Goal: Register for event/course

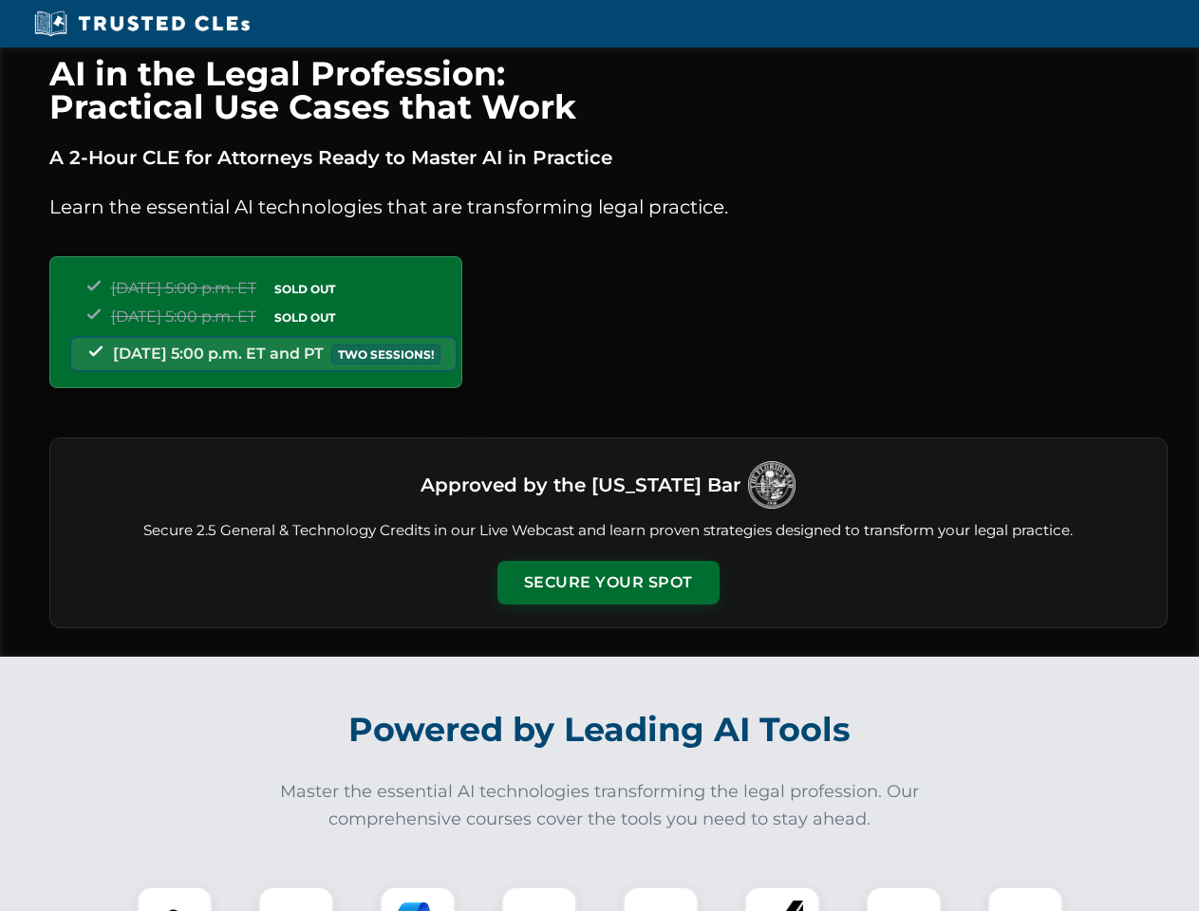
click at [607, 583] on button "Secure Your Spot" at bounding box center [608, 583] width 222 height 44
click at [175, 899] on img at bounding box center [174, 924] width 55 height 55
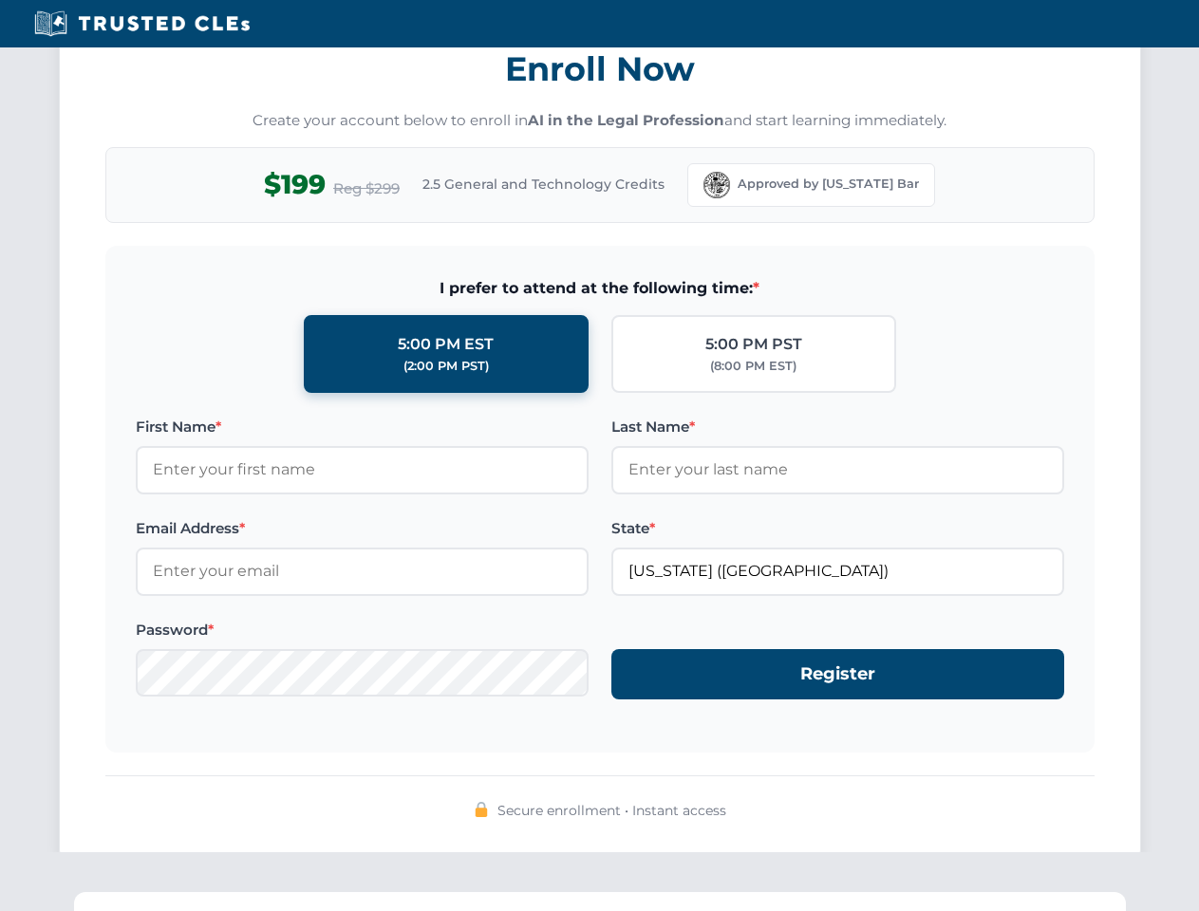
scroll to position [1863, 0]
